Goal: Information Seeking & Learning: Learn about a topic

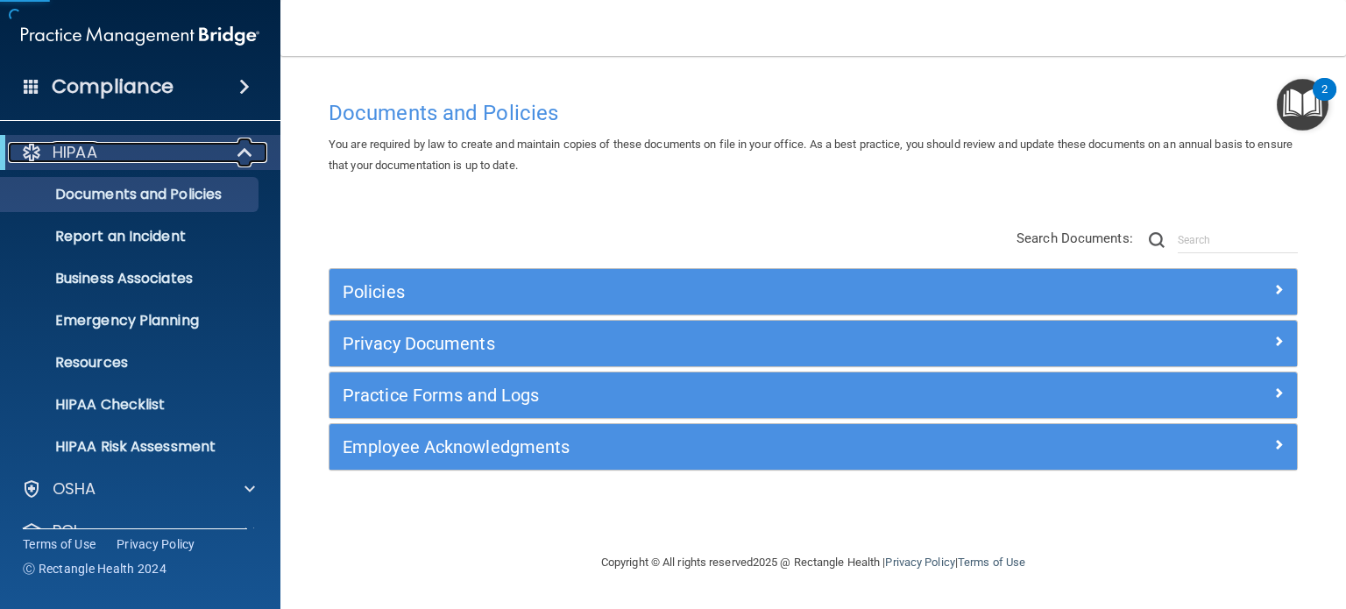
click at [243, 142] on span at bounding box center [246, 152] width 15 height 21
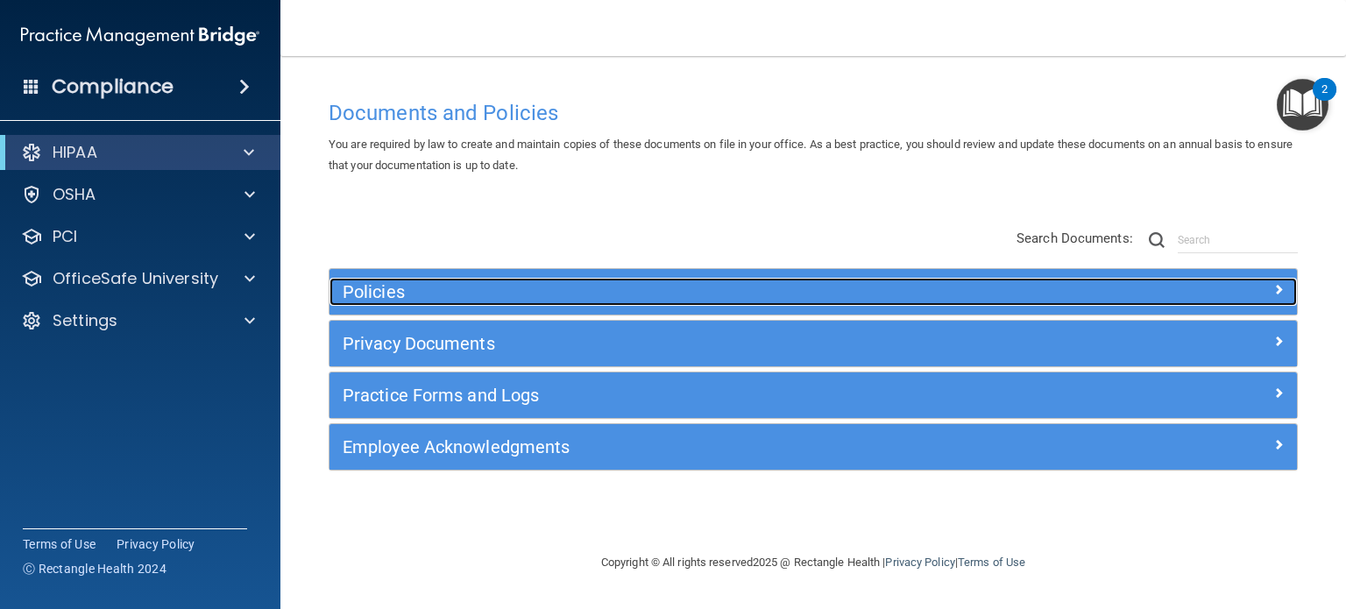
click at [1269, 291] on div at bounding box center [1176, 288] width 242 height 21
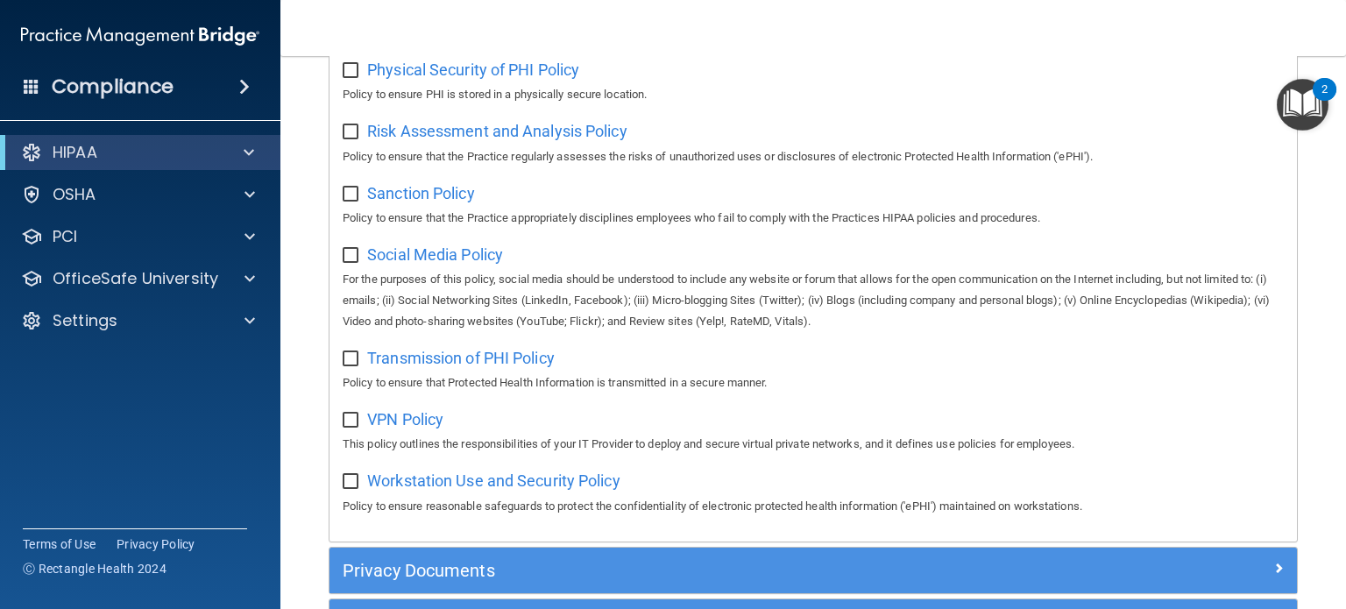
scroll to position [1402, 0]
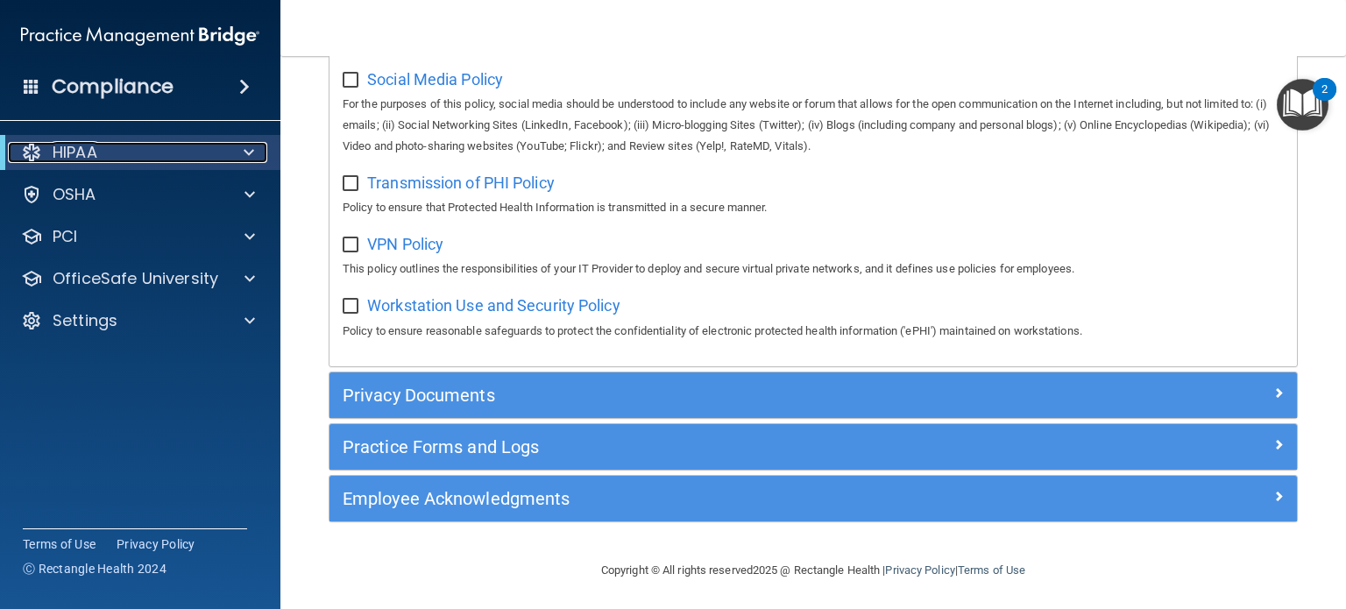
click at [248, 153] on span at bounding box center [249, 152] width 11 height 21
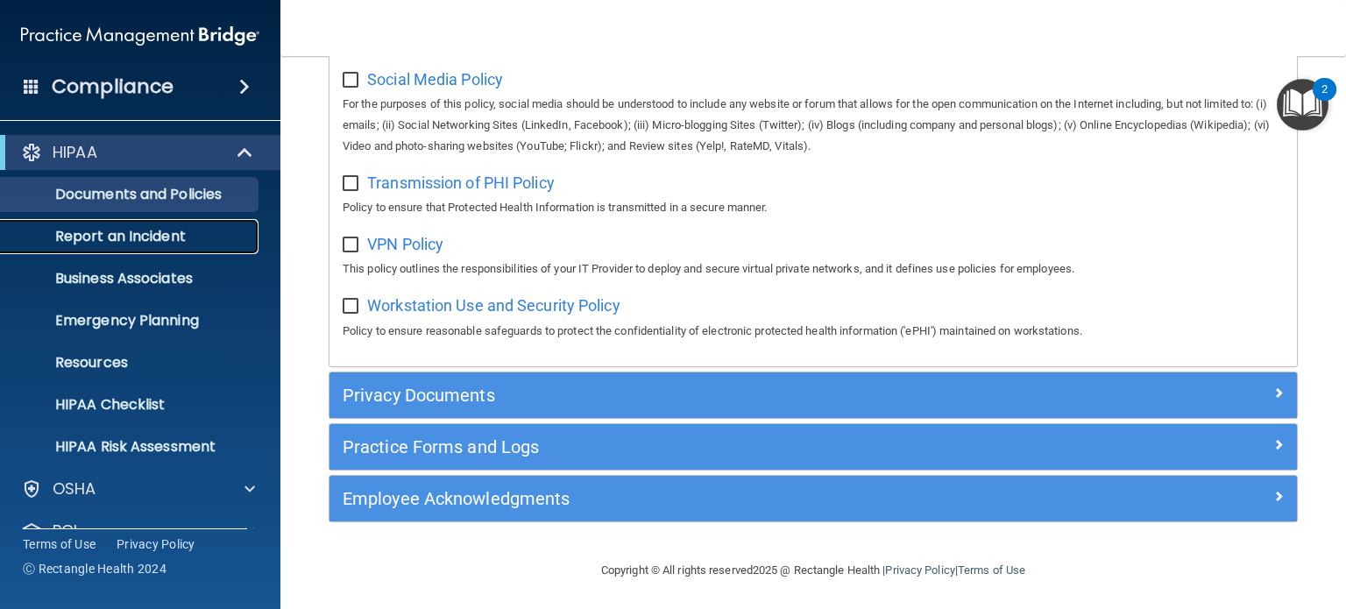
click at [207, 238] on p "Report an Incident" at bounding box center [130, 237] width 239 height 18
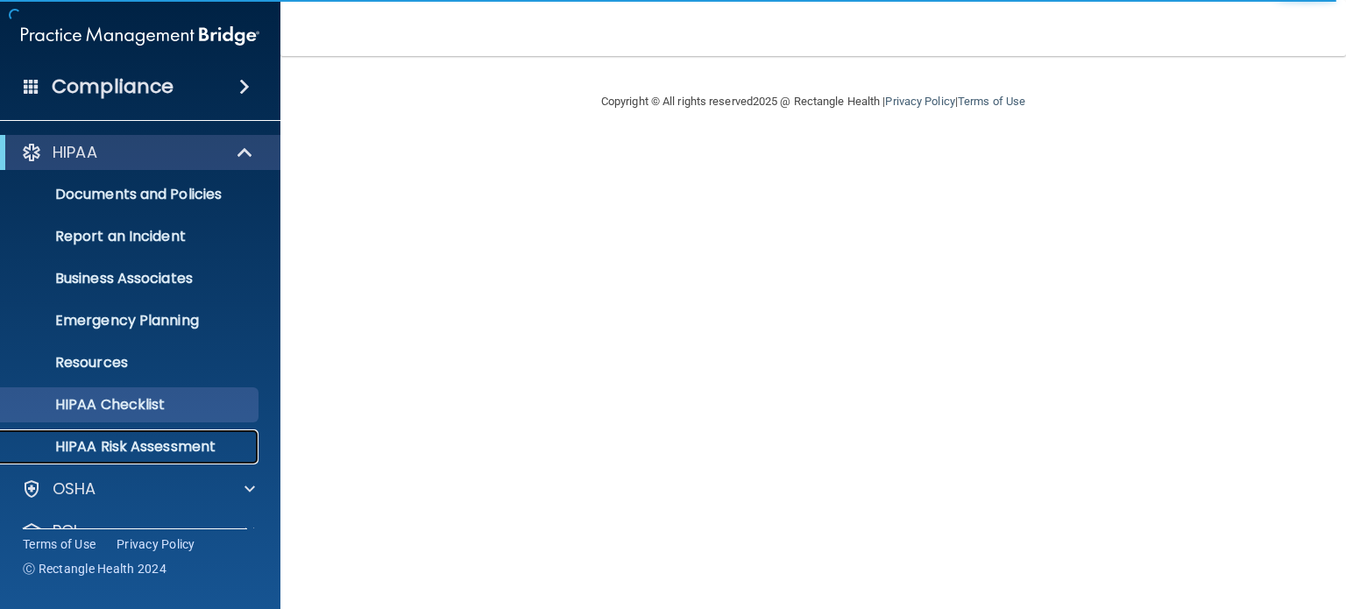
click at [136, 444] on p "HIPAA Risk Assessment" at bounding box center [130, 447] width 239 height 18
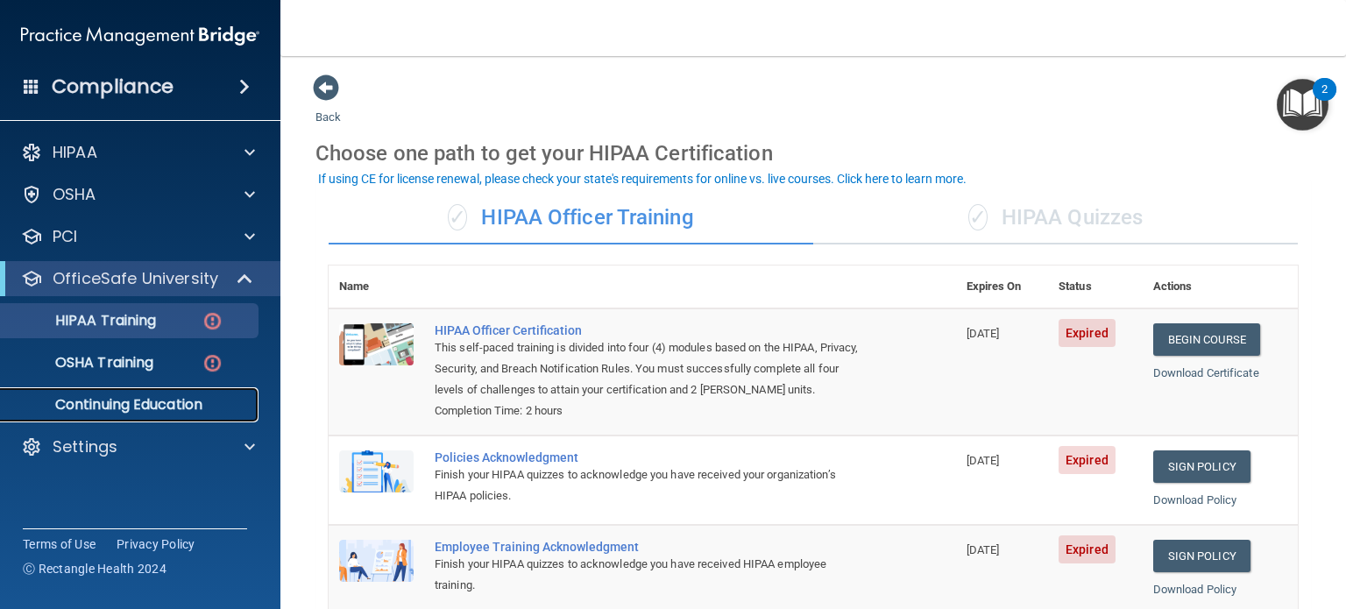
click at [136, 401] on p "Continuing Education" at bounding box center [130, 405] width 239 height 18
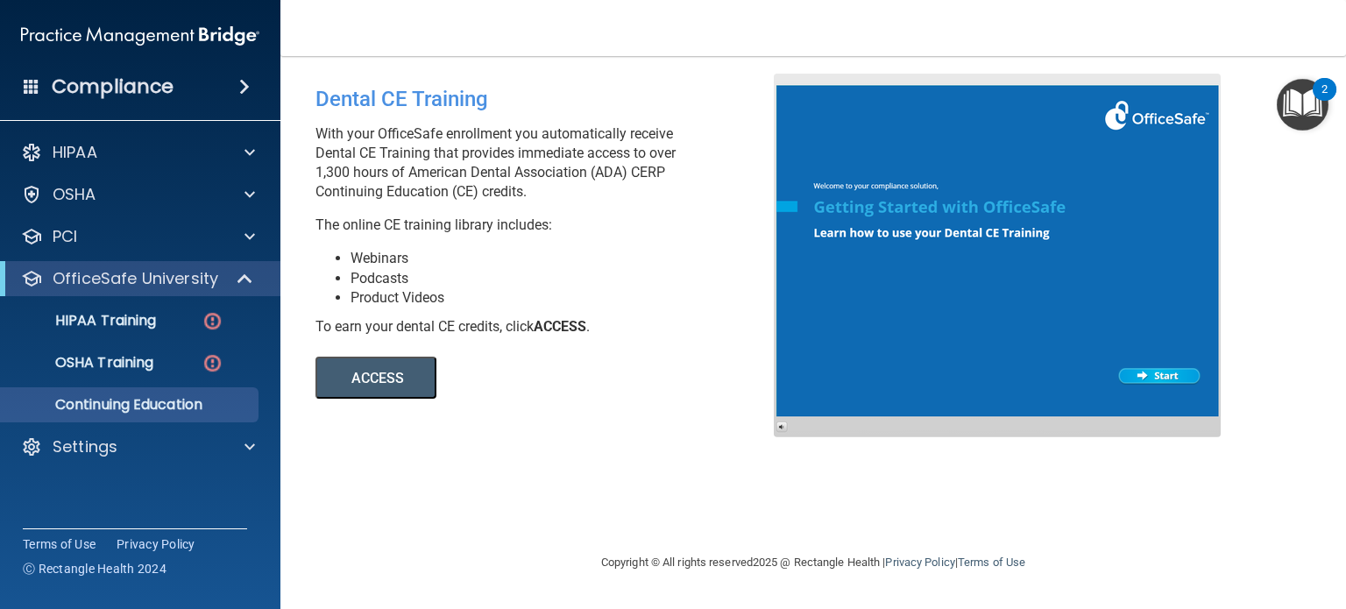
click at [397, 384] on button "ACCESS" at bounding box center [376, 378] width 121 height 42
